Goal: Information Seeking & Learning: Learn about a topic

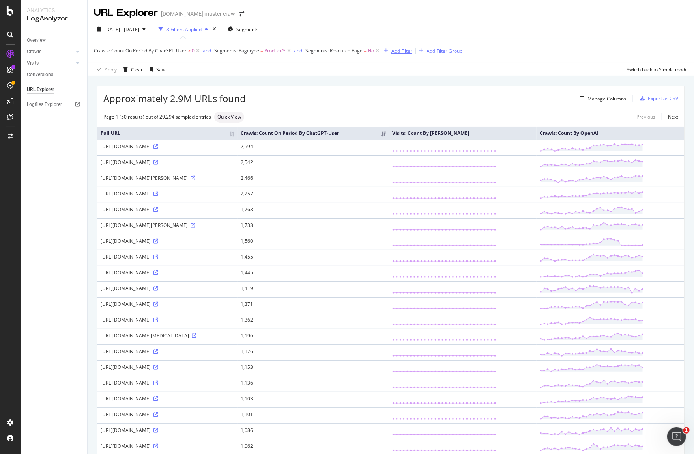
click at [395, 49] on div "Add Filter" at bounding box center [401, 51] width 21 height 7
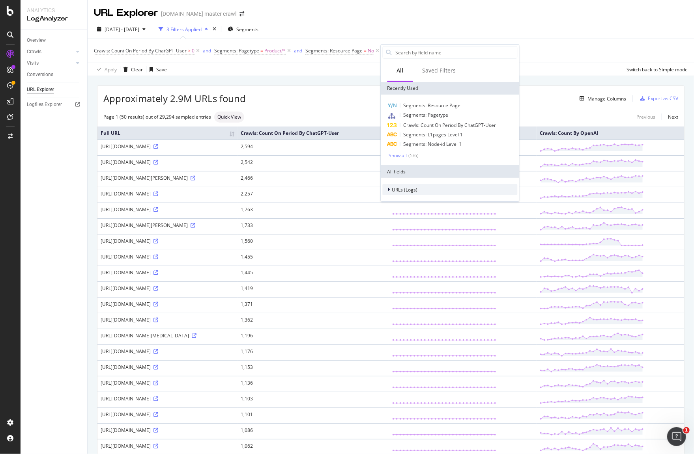
click at [400, 188] on span "URLs (Logs)" at bounding box center [405, 190] width 26 height 7
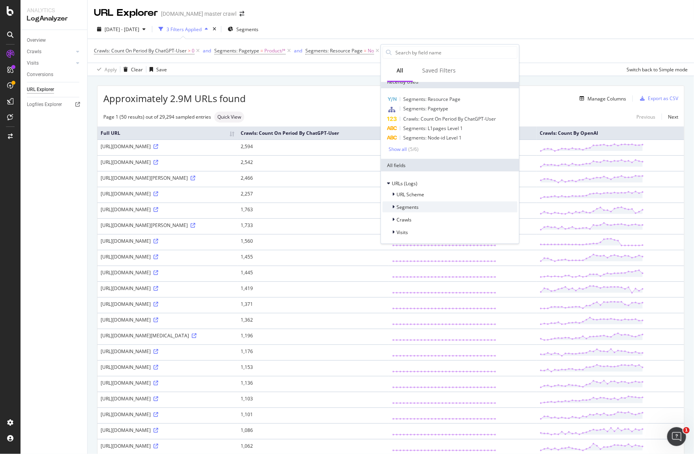
click at [414, 207] on span "Segments" at bounding box center [408, 207] width 22 height 7
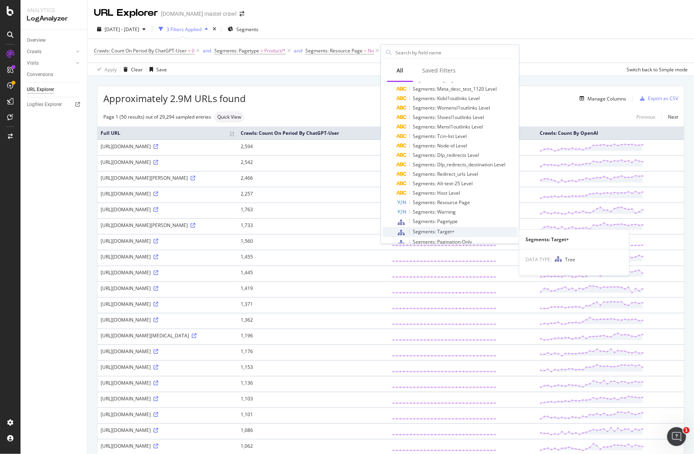
scroll to position [142, 0]
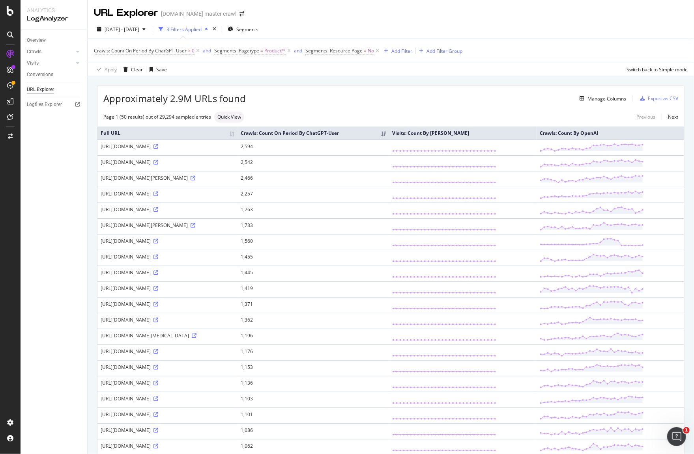
click at [546, 51] on div "Crawls: Count On Period By ChatGPT-User > 0 and Segments: Pagetype = Product/* …" at bounding box center [391, 51] width 594 height 24
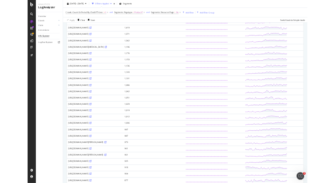
scroll to position [0, 0]
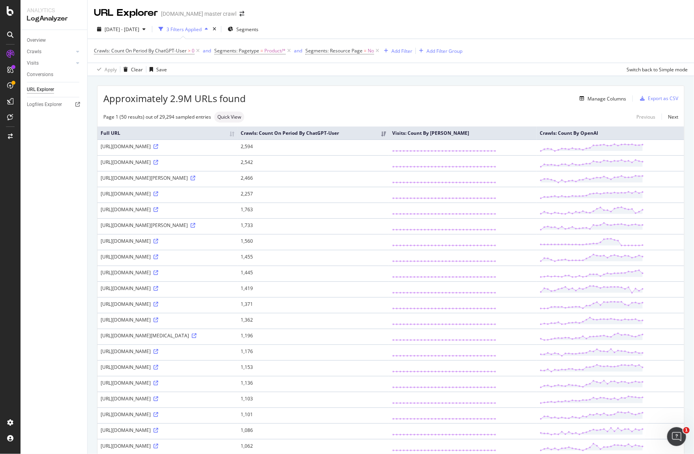
click at [528, 60] on div "Crawls: Count On Period By ChatGPT-User > 0 and Segments: Pagetype = Product/* …" at bounding box center [391, 51] width 594 height 24
click at [602, 98] on div "Manage Columns" at bounding box center [606, 98] width 39 height 7
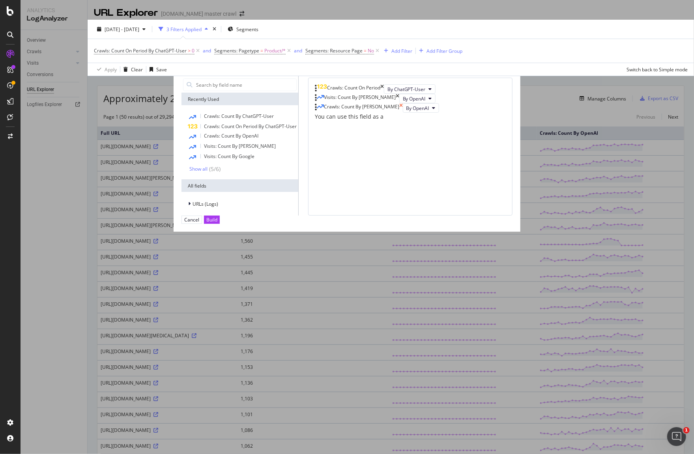
click at [399, 103] on icon "times" at bounding box center [398, 98] width 4 height 9
click at [217, 223] on div "Build" at bounding box center [211, 220] width 11 height 7
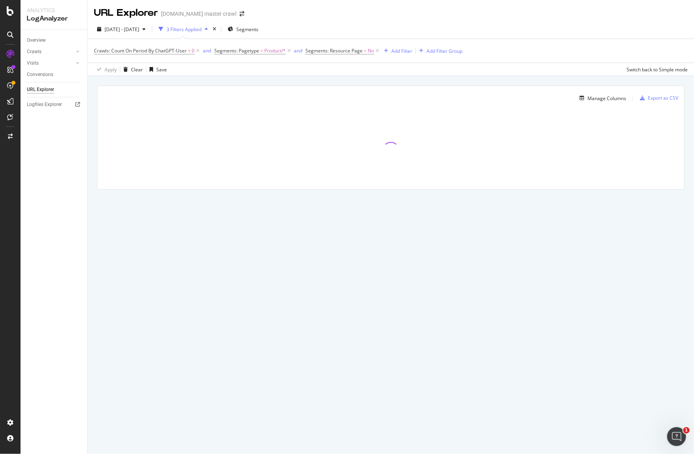
drag, startPoint x: 214, startPoint y: 277, endPoint x: 202, endPoint y: 266, distance: 16.5
click at [214, 277] on div "URL Explorer [DOMAIN_NAME] master crawl [DATE] - [DATE] 3 Filters Applied Segme…" at bounding box center [391, 227] width 606 height 454
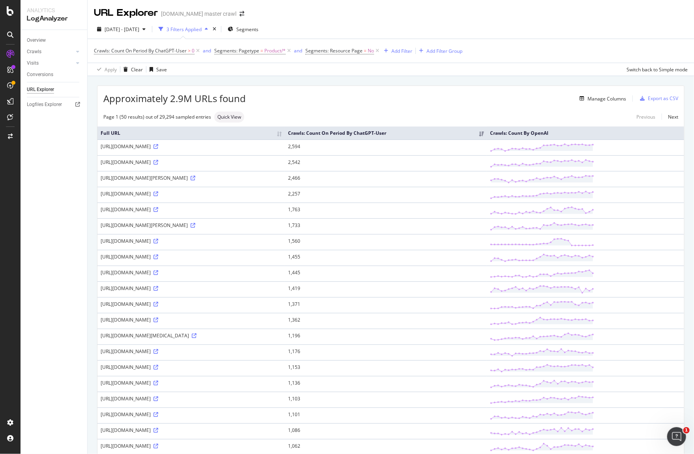
click at [487, 137] on th "Crawls: Count On Period By ChatGPT-User" at bounding box center [386, 133] width 202 height 13
